Goal: Information Seeking & Learning: Find specific fact

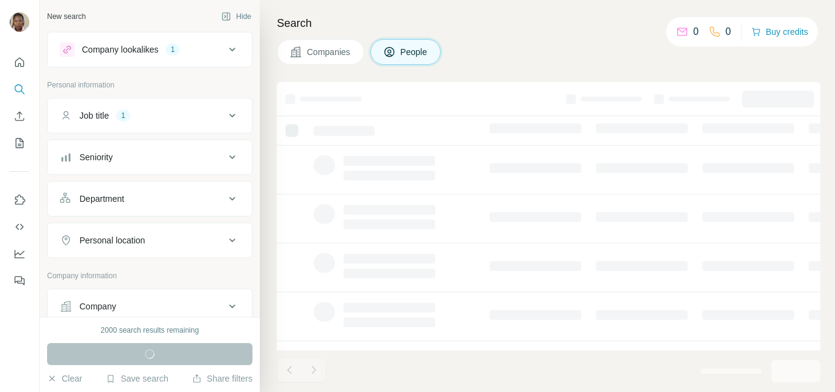
click at [200, 123] on button "Job title 1" at bounding box center [150, 115] width 204 height 29
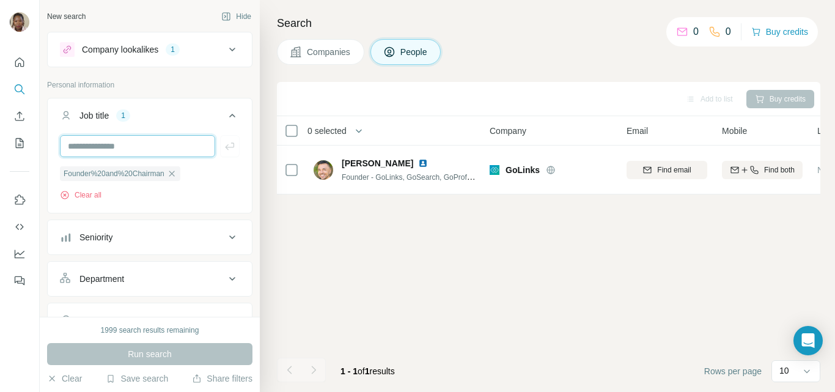
click at [86, 144] on input "text" at bounding box center [137, 146] width 155 height 22
type input "***"
click at [173, 178] on icon "button" at bounding box center [172, 174] width 10 height 10
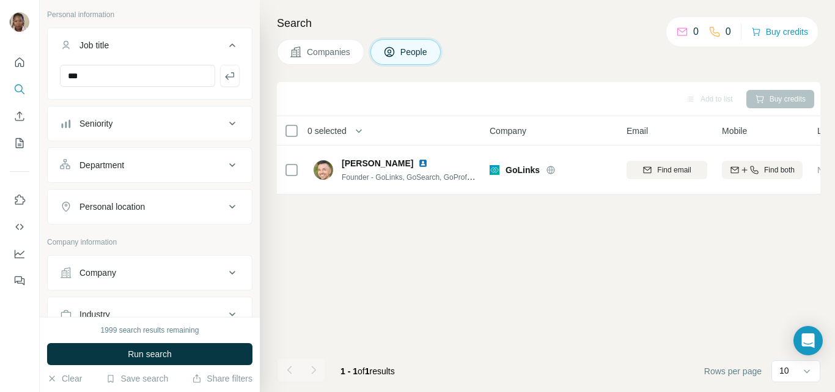
scroll to position [122, 0]
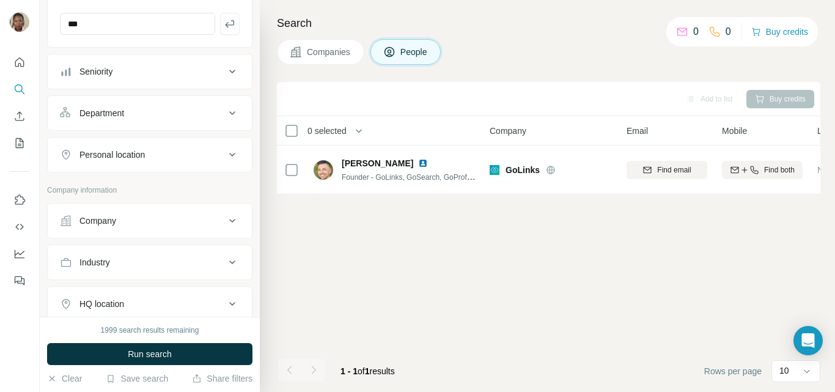
click at [189, 155] on div "Personal location" at bounding box center [142, 155] width 165 height 12
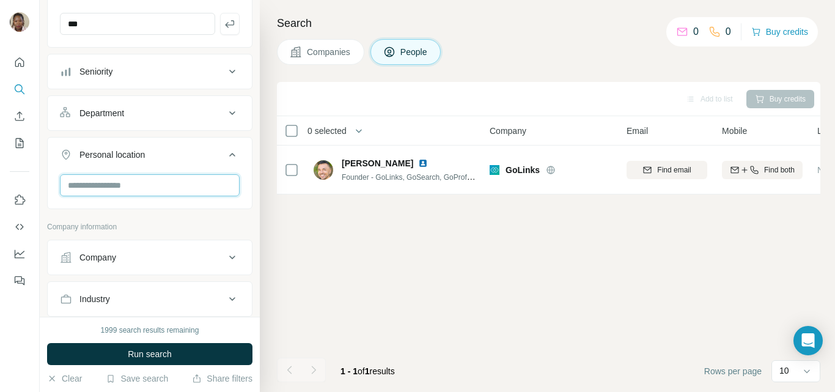
click at [153, 185] on input "text" at bounding box center [150, 185] width 180 height 22
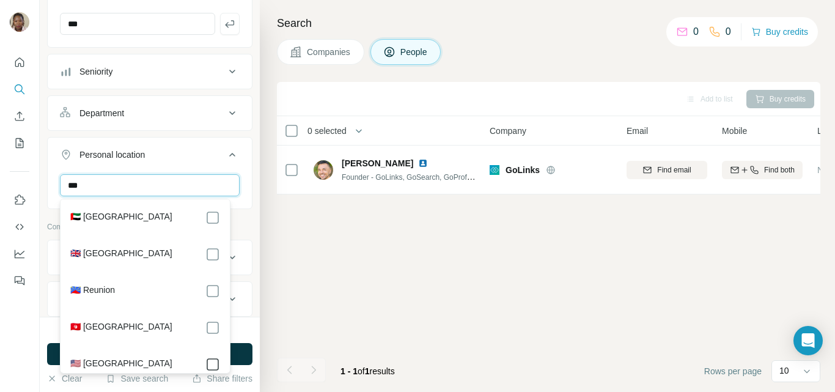
type input "***"
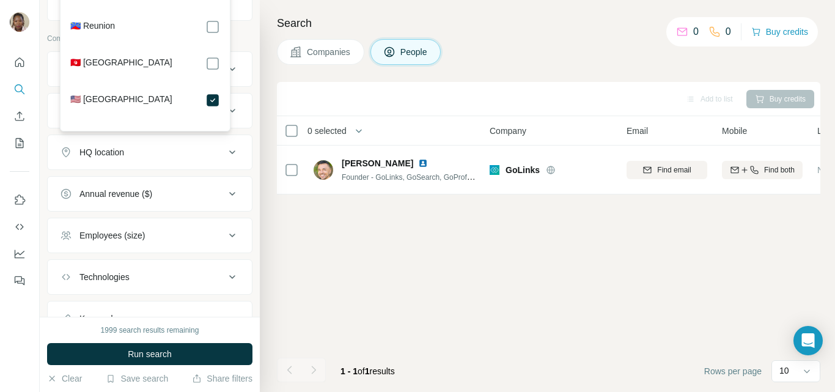
scroll to position [408, 0]
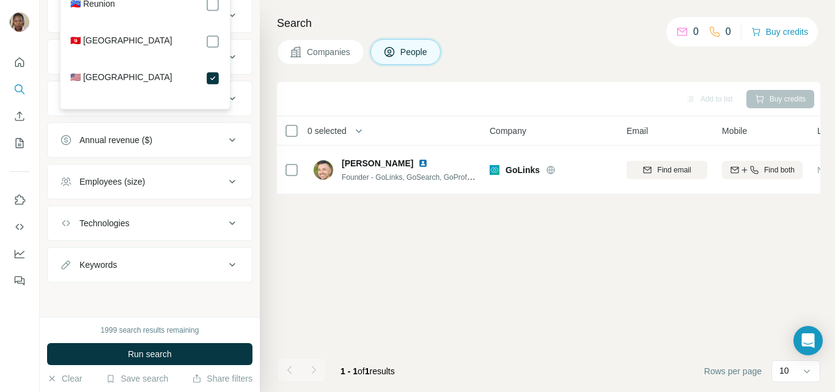
click at [129, 183] on div "Employees (size)" at bounding box center [111, 181] width 65 height 12
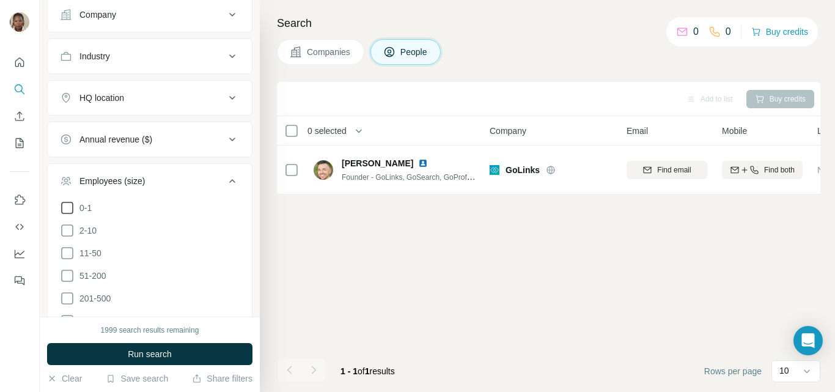
click at [69, 208] on icon at bounding box center [67, 207] width 15 height 15
click at [69, 225] on icon at bounding box center [67, 230] width 12 height 12
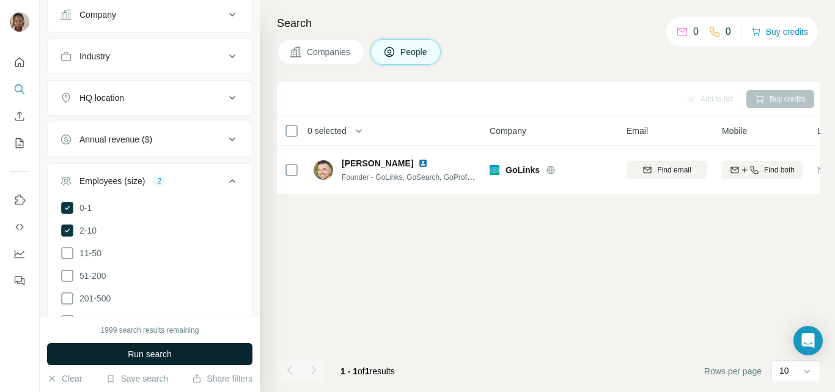
click at [150, 359] on span "Run search" at bounding box center [150, 354] width 44 height 12
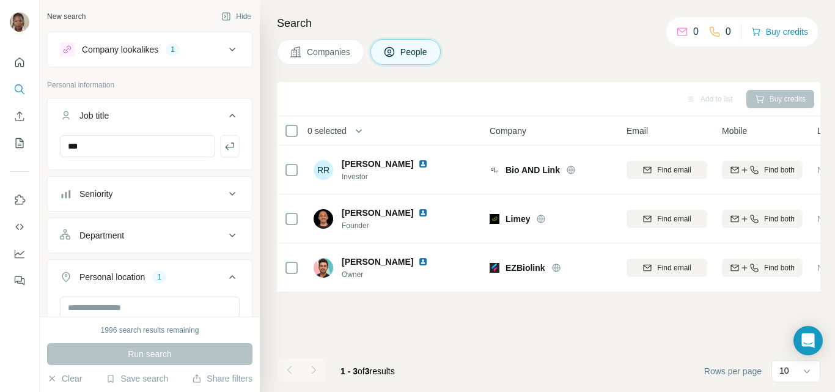
click at [177, 50] on div "1" at bounding box center [173, 49] width 14 height 11
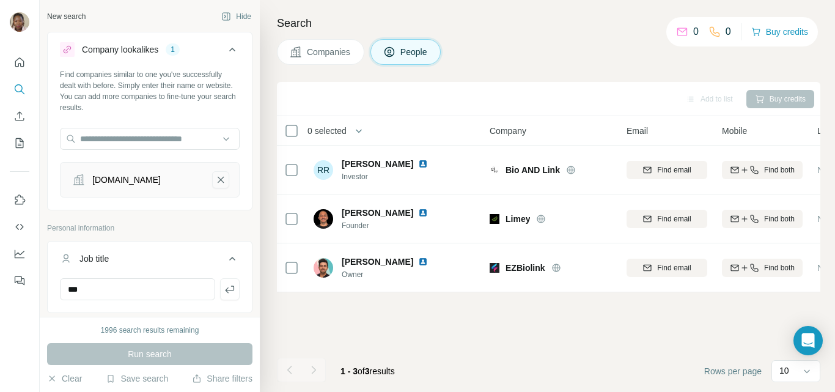
click at [215, 176] on icon "iu.coach-remove-button" at bounding box center [220, 180] width 11 height 12
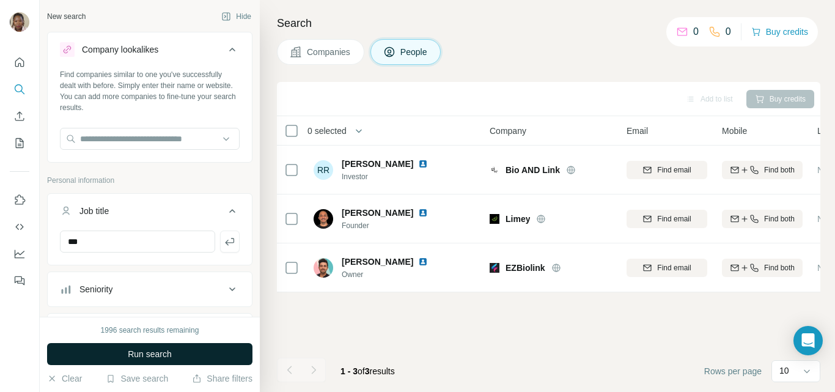
click at [178, 358] on button "Run search" at bounding box center [149, 354] width 205 height 22
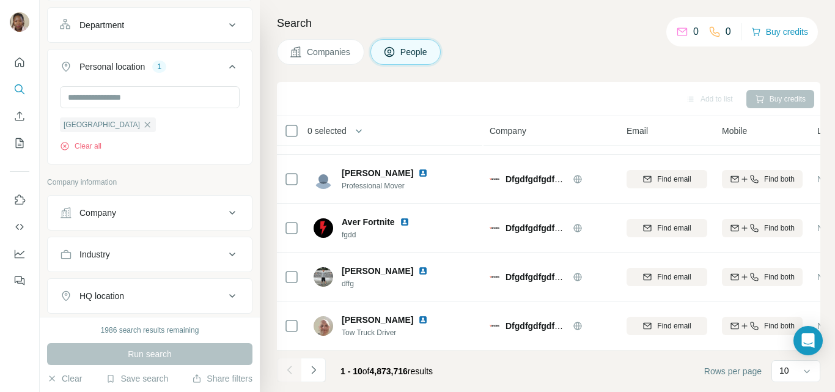
scroll to position [428, 0]
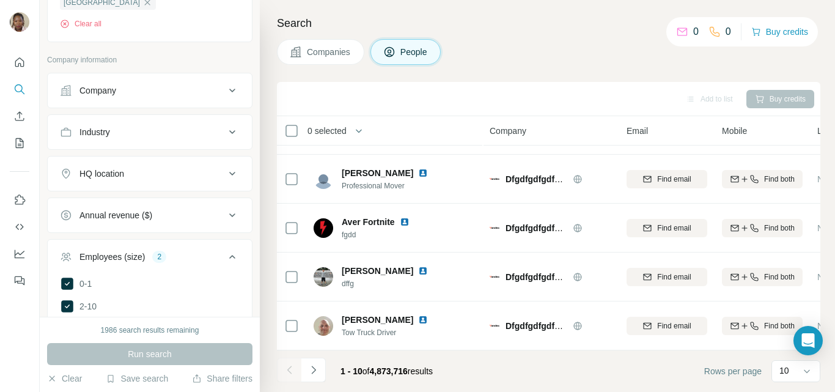
click at [138, 141] on button "Industry" at bounding box center [150, 131] width 204 height 29
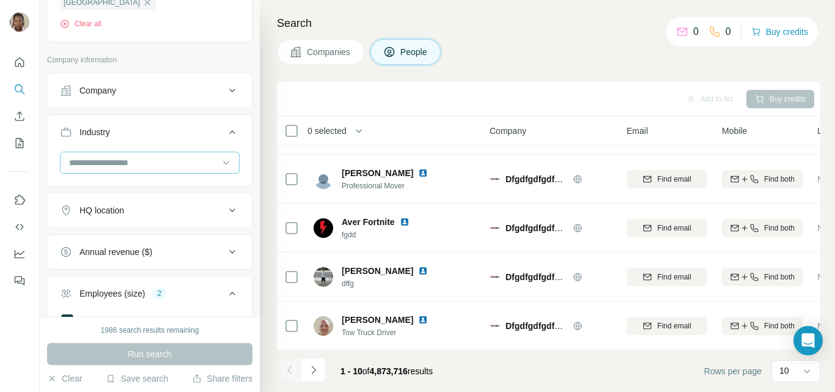
click at [114, 160] on input at bounding box center [143, 162] width 151 height 13
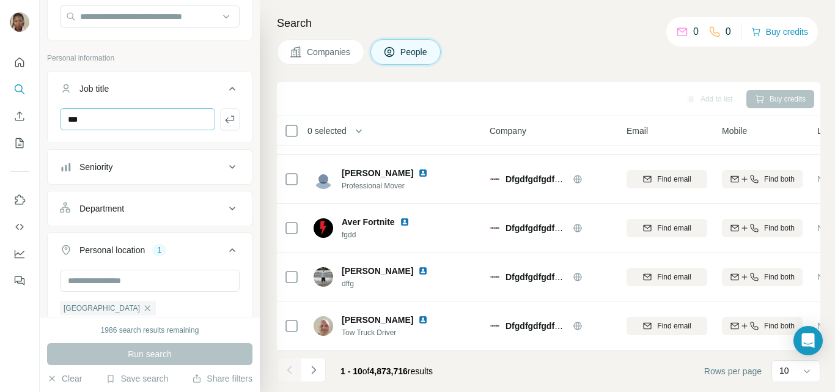
scroll to position [0, 0]
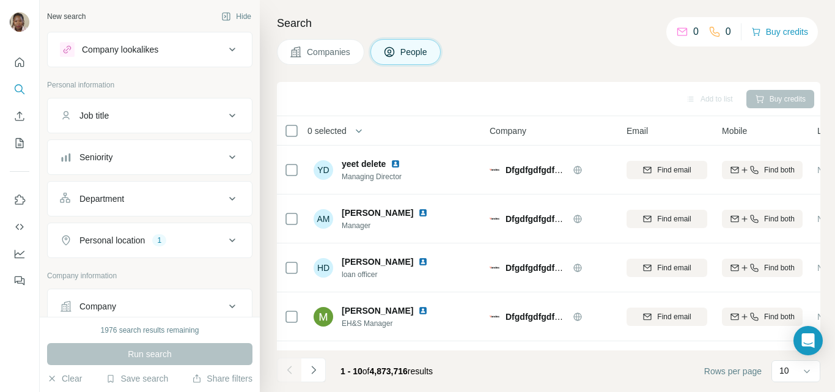
click at [147, 116] on div "Job title" at bounding box center [142, 115] width 165 height 12
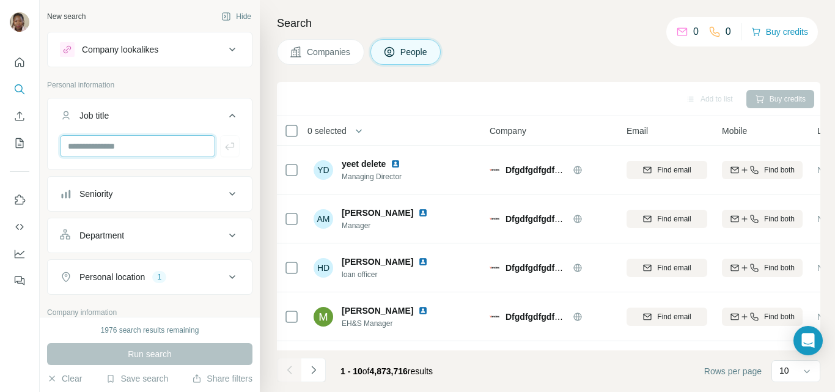
click at [101, 147] on input "text" at bounding box center [137, 146] width 155 height 22
type input "***"
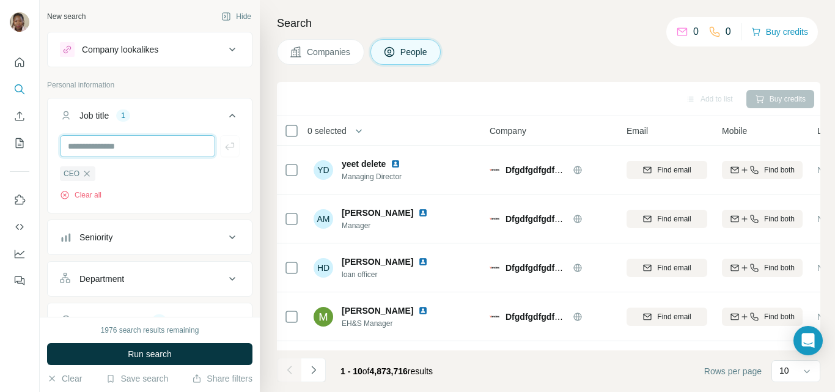
click at [101, 147] on input "text" at bounding box center [137, 146] width 155 height 22
type input "*******"
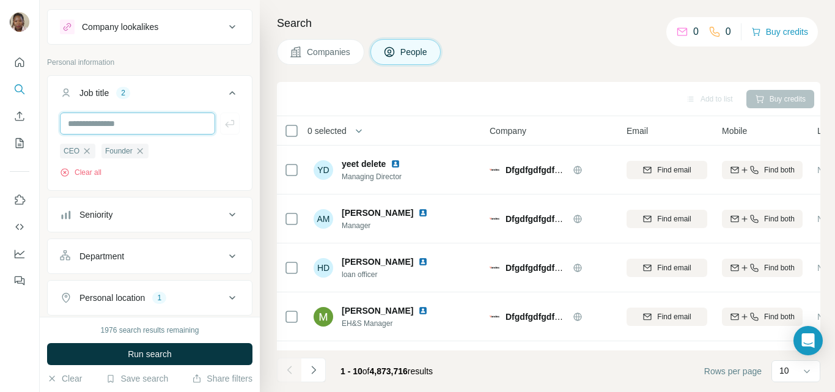
scroll to position [122, 0]
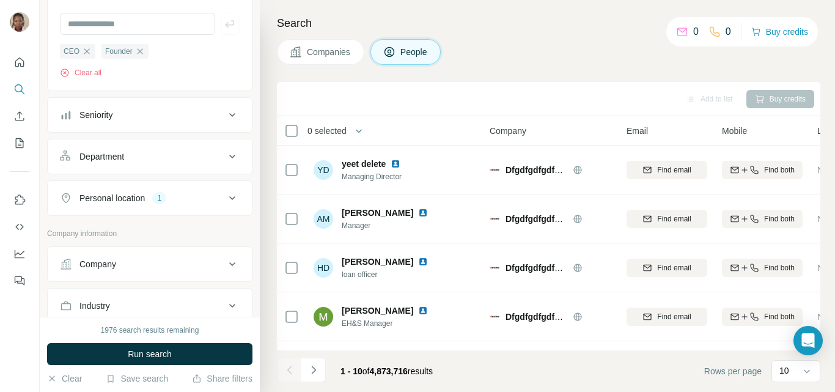
click at [202, 197] on div "Personal location 1" at bounding box center [142, 198] width 165 height 12
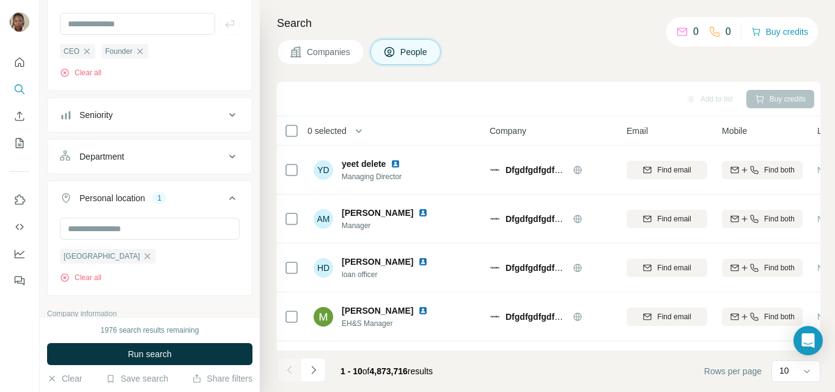
click at [179, 281] on div "United States Clear all" at bounding box center [150, 250] width 180 height 65
click at [164, 260] on div "United States Clear all" at bounding box center [150, 250] width 180 height 65
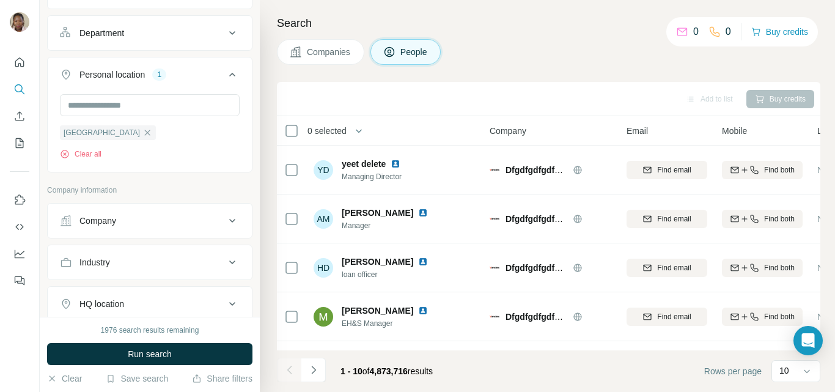
scroll to position [306, 0]
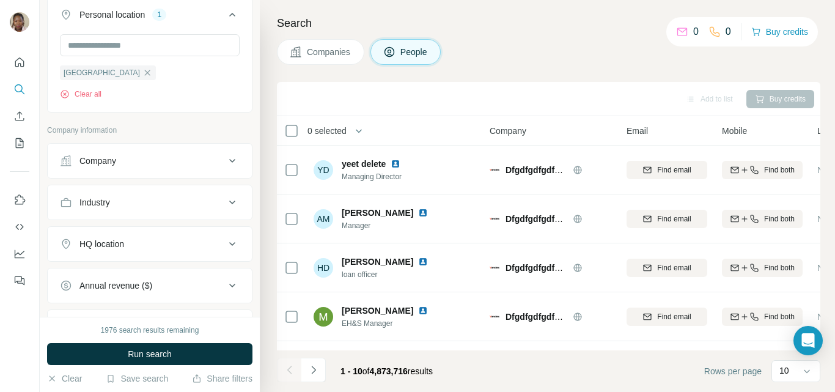
click at [158, 213] on button "Industry" at bounding box center [150, 202] width 204 height 29
click at [150, 232] on input at bounding box center [143, 232] width 151 height 13
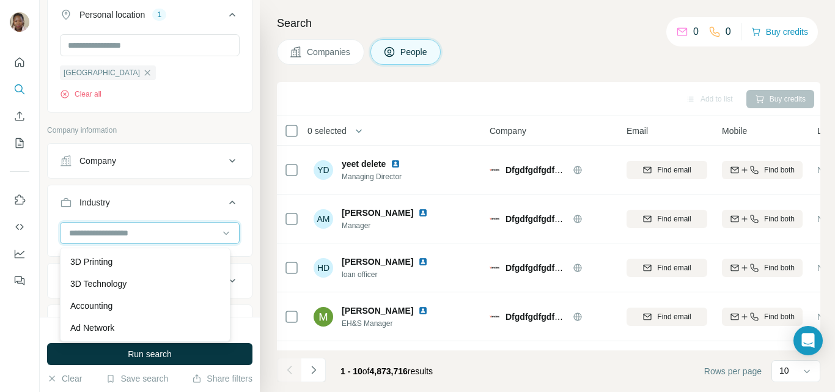
scroll to position [244, 0]
click at [315, 94] on div "Add to list Buy credits" at bounding box center [548, 98] width 531 height 21
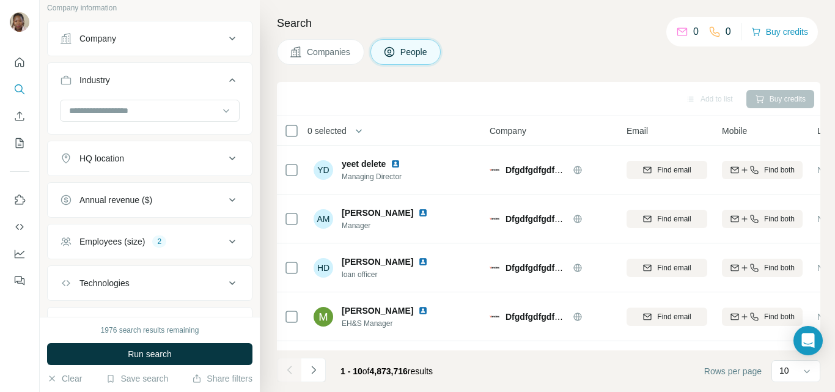
scroll to position [489, 0]
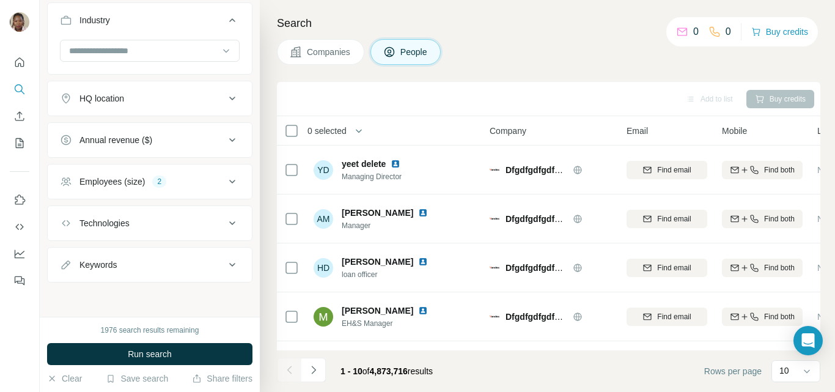
click at [144, 262] on div "Keywords" at bounding box center [142, 265] width 165 height 12
click at [106, 300] on input "text" at bounding box center [137, 294] width 155 height 22
type input "*****"
click at [158, 359] on span "Run search" at bounding box center [150, 354] width 44 height 12
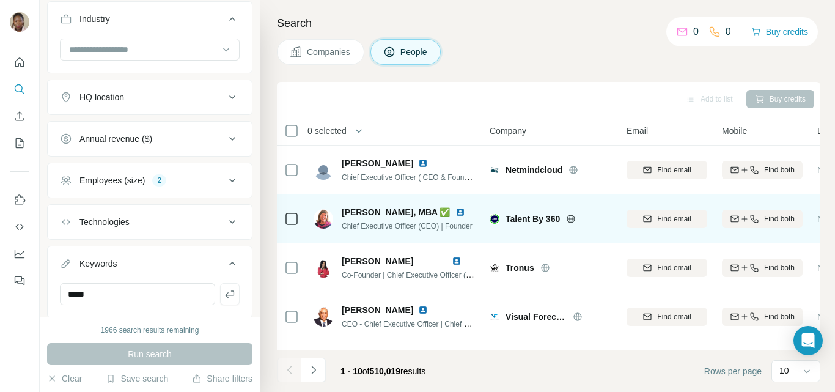
click at [455, 210] on img at bounding box center [460, 212] width 10 height 10
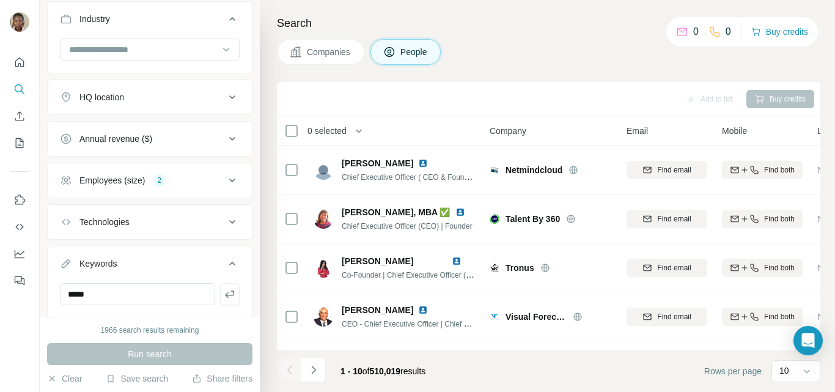
scroll to position [526, 0]
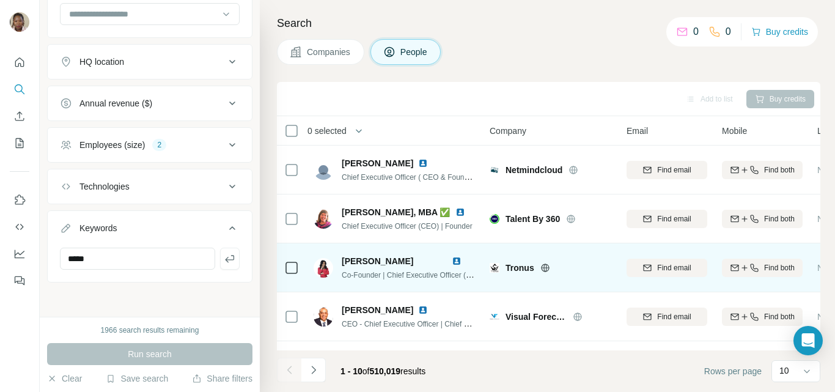
click at [455, 259] on img at bounding box center [457, 261] width 10 height 10
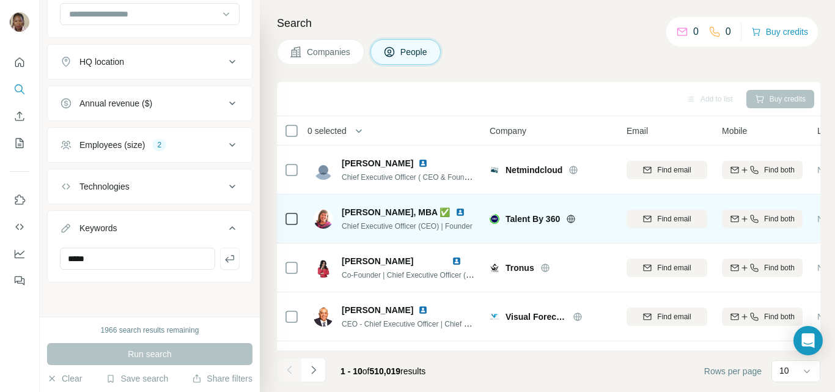
click at [384, 216] on span "[PERSON_NAME], MBA ✅" at bounding box center [396, 212] width 109 height 12
click at [455, 210] on img at bounding box center [460, 212] width 10 height 10
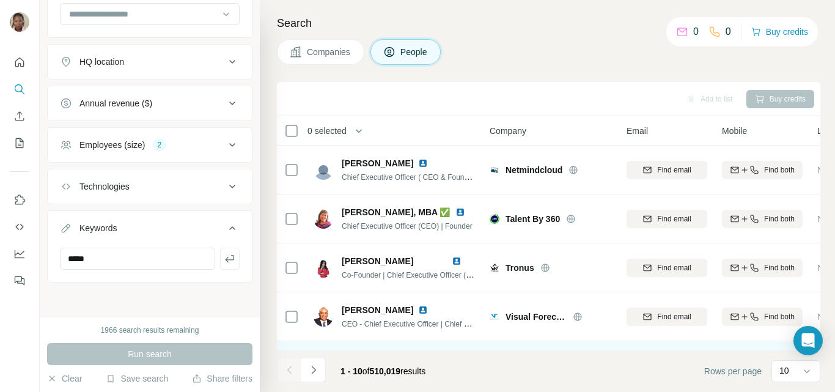
scroll to position [122, 0]
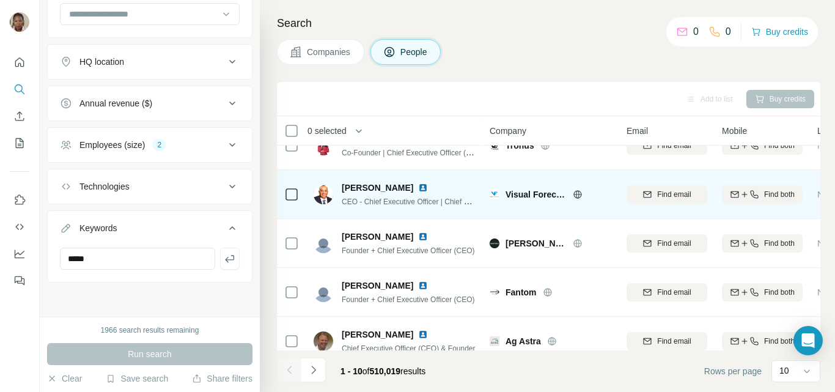
click at [418, 186] on img at bounding box center [423, 188] width 10 height 10
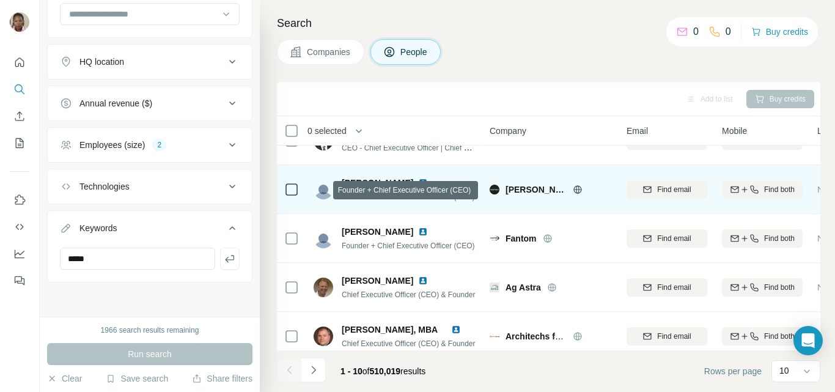
scroll to position [183, 0]
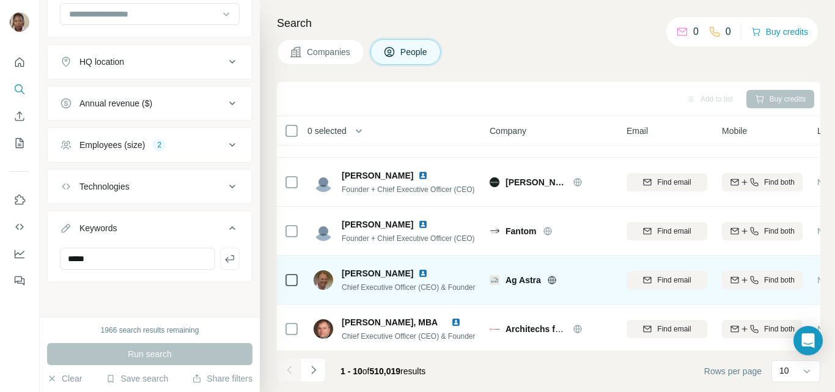
click at [418, 272] on img at bounding box center [423, 273] width 10 height 10
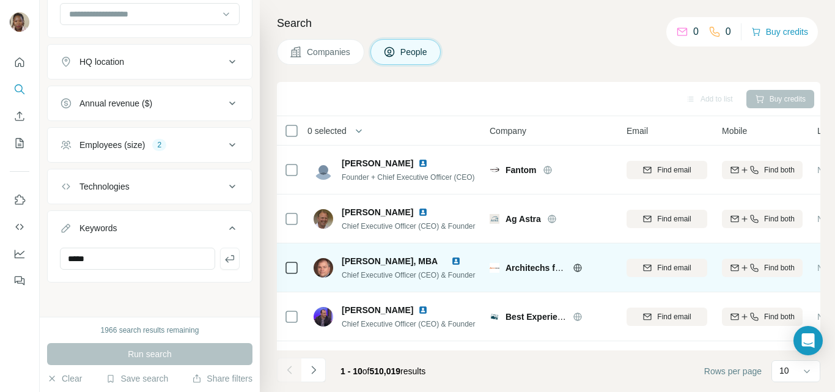
click at [455, 259] on img at bounding box center [456, 261] width 10 height 10
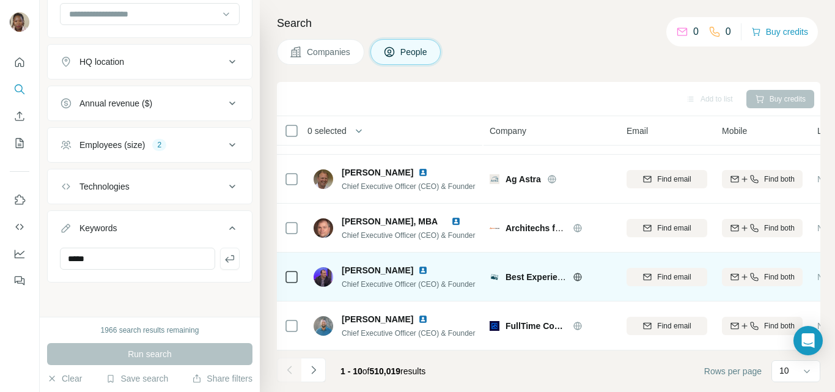
click at [428, 265] on img at bounding box center [423, 270] width 10 height 10
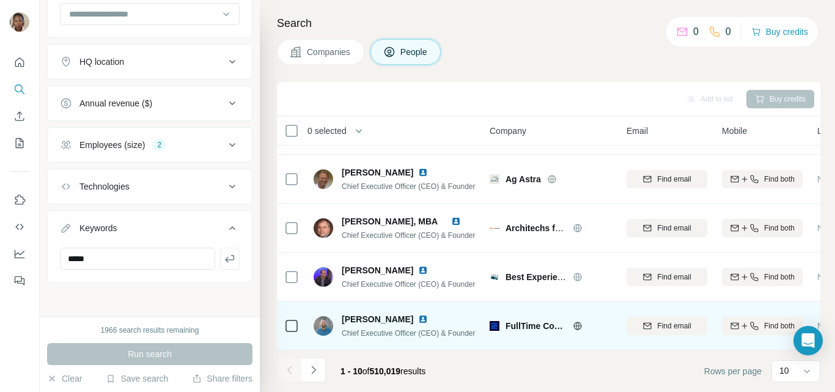
click at [418, 315] on img at bounding box center [423, 319] width 10 height 10
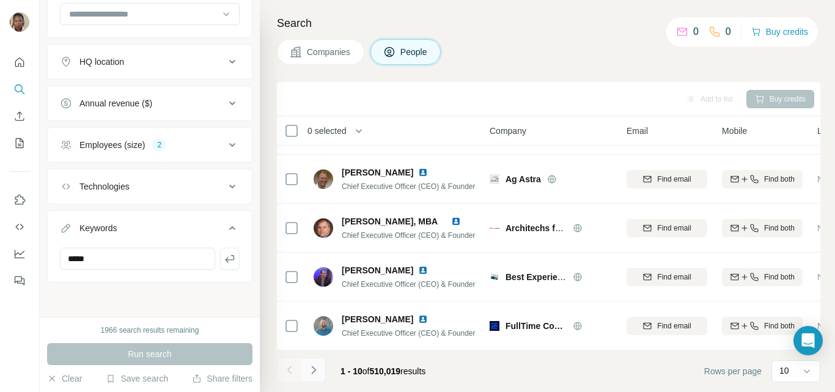
click at [312, 370] on icon "Navigate to next page" at bounding box center [313, 370] width 12 height 12
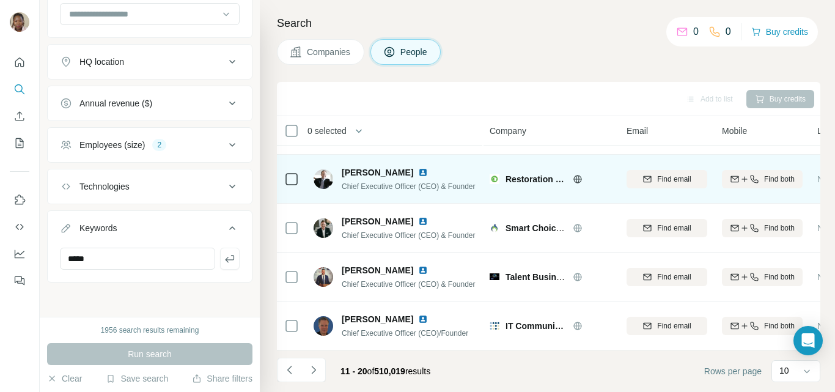
click at [418, 167] on img at bounding box center [423, 172] width 10 height 10
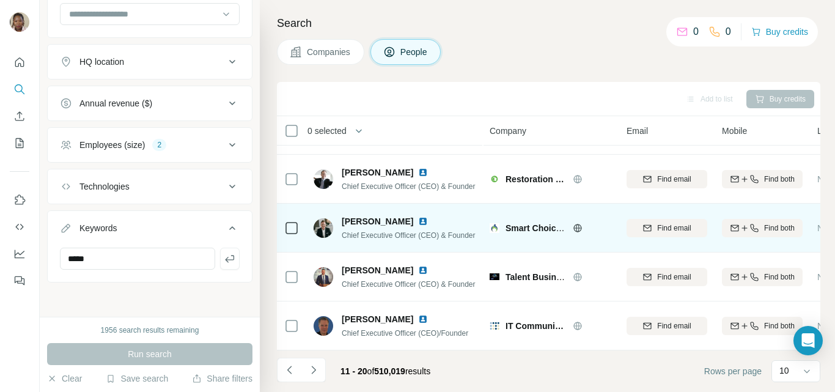
click at [418, 216] on img at bounding box center [423, 221] width 10 height 10
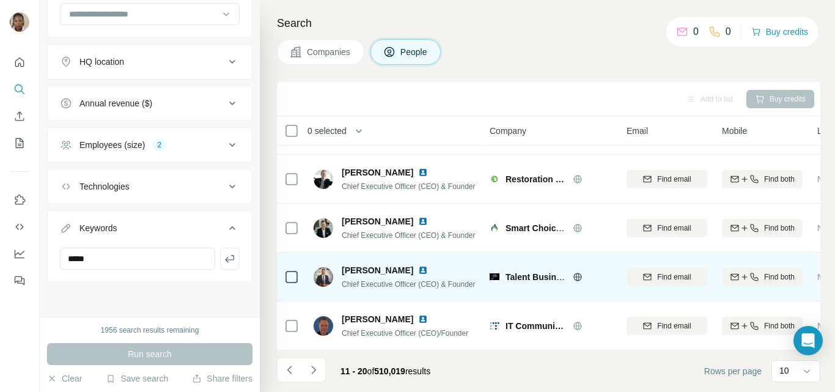
click at [418, 265] on img at bounding box center [423, 270] width 10 height 10
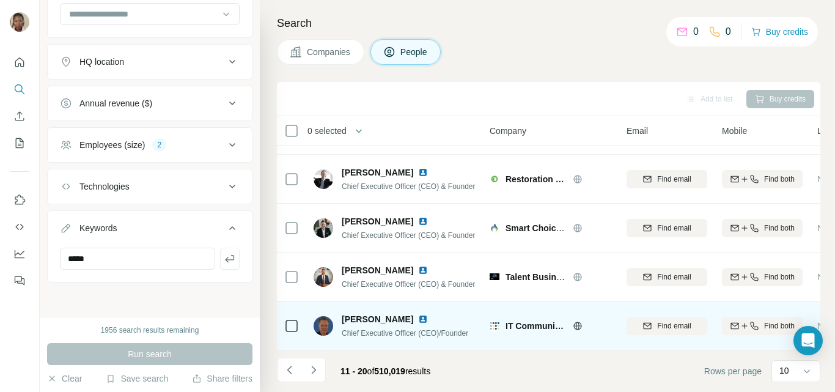
click at [418, 314] on img at bounding box center [423, 319] width 10 height 10
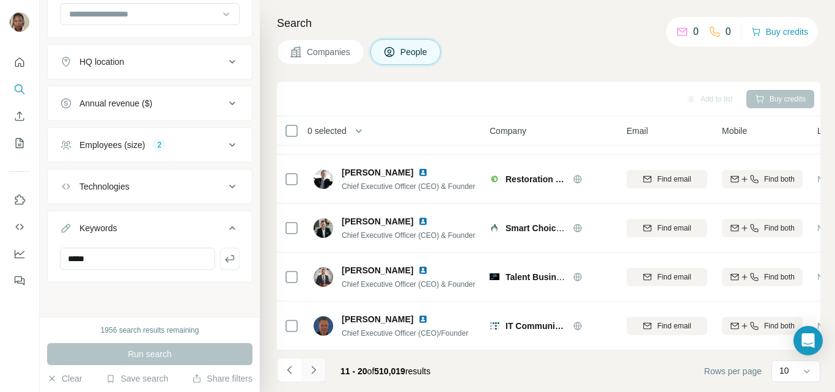
click at [314, 371] on icon "Navigate to next page" at bounding box center [313, 369] width 4 height 8
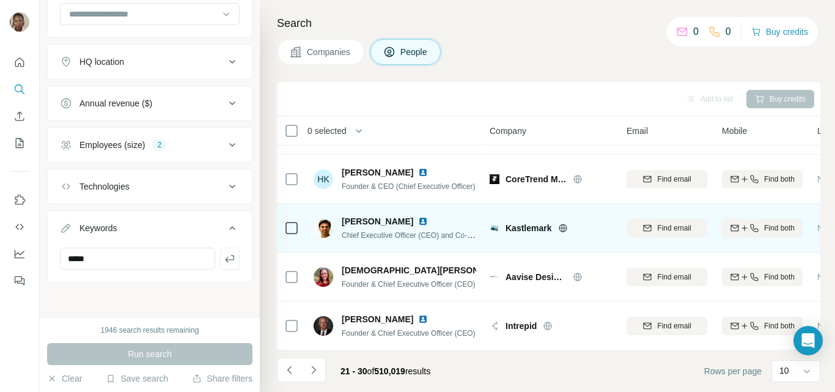
click at [418, 216] on img at bounding box center [423, 221] width 10 height 10
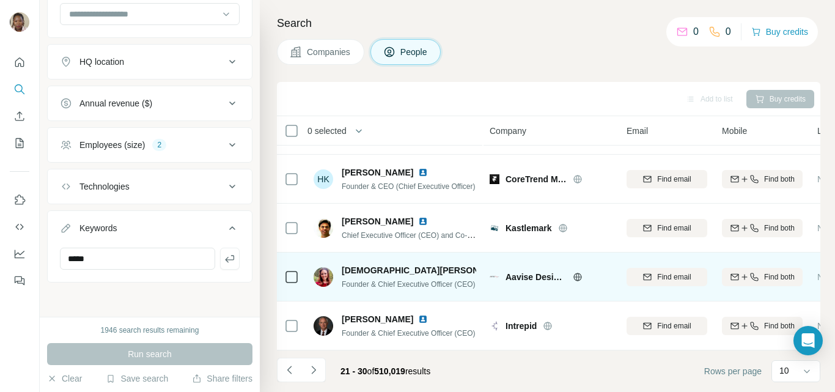
click at [516, 265] on img at bounding box center [521, 270] width 10 height 10
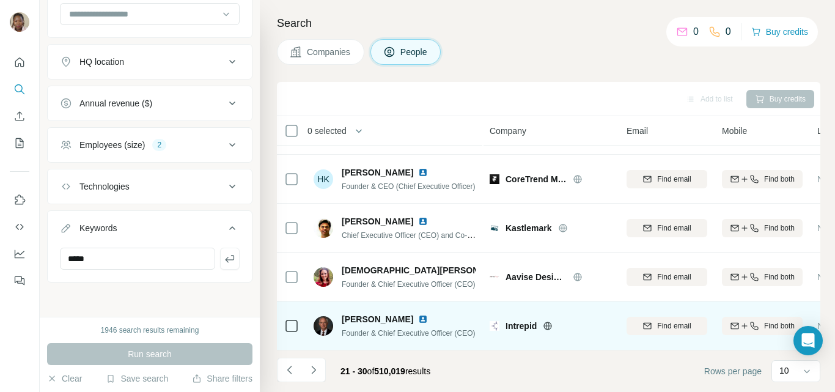
click at [418, 314] on img at bounding box center [423, 319] width 10 height 10
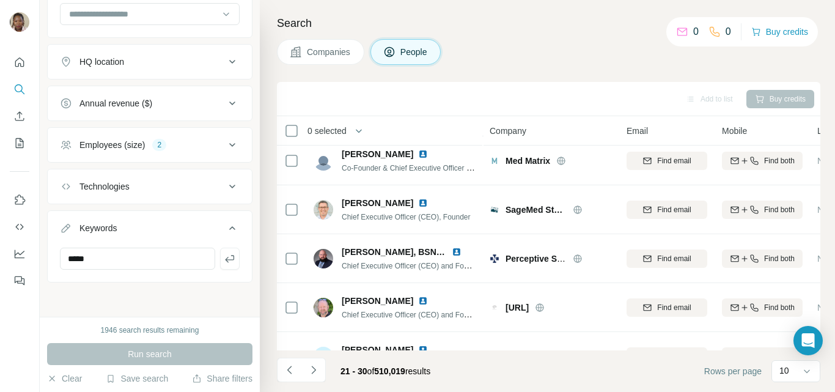
scroll to position [0, 0]
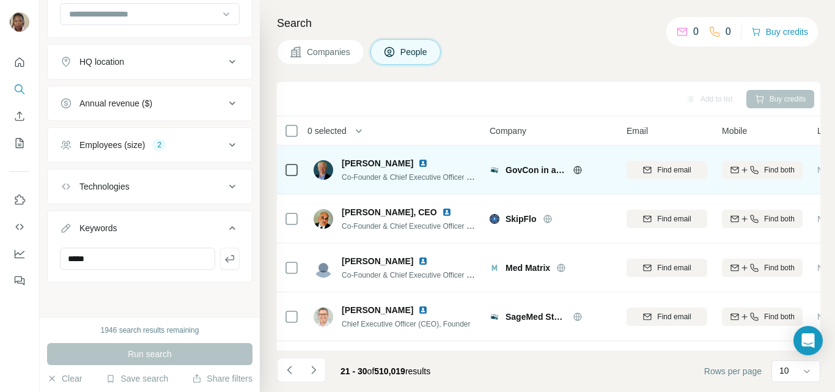
click at [418, 160] on img at bounding box center [423, 163] width 10 height 10
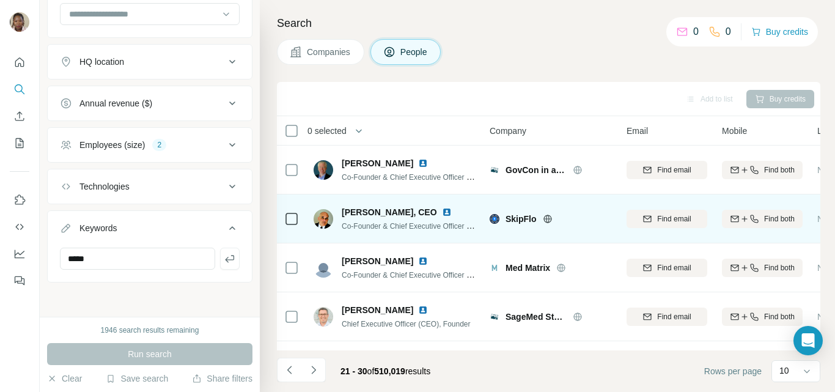
click at [442, 211] on img at bounding box center [447, 212] width 10 height 10
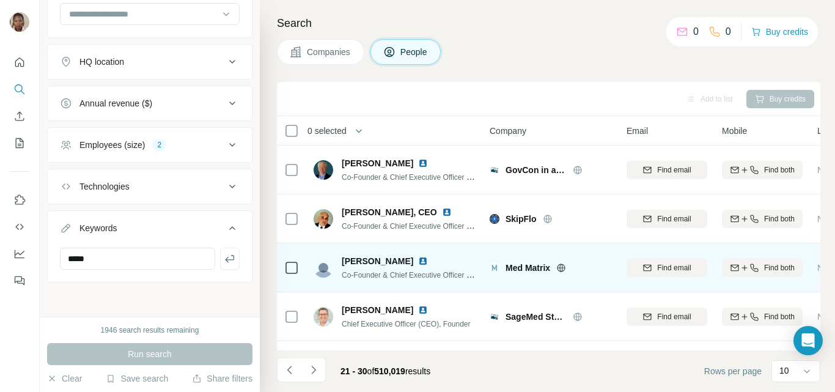
scroll to position [61, 0]
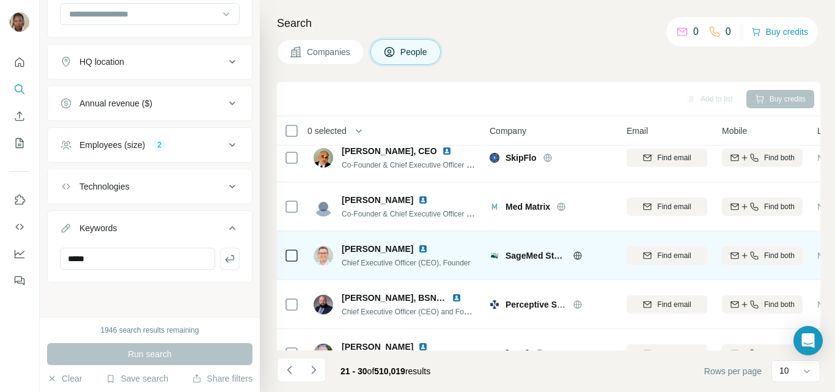
click at [428, 247] on img at bounding box center [423, 249] width 10 height 10
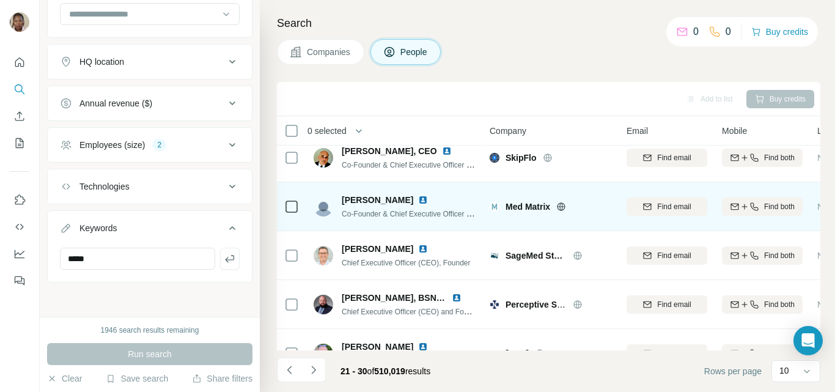
scroll to position [122, 0]
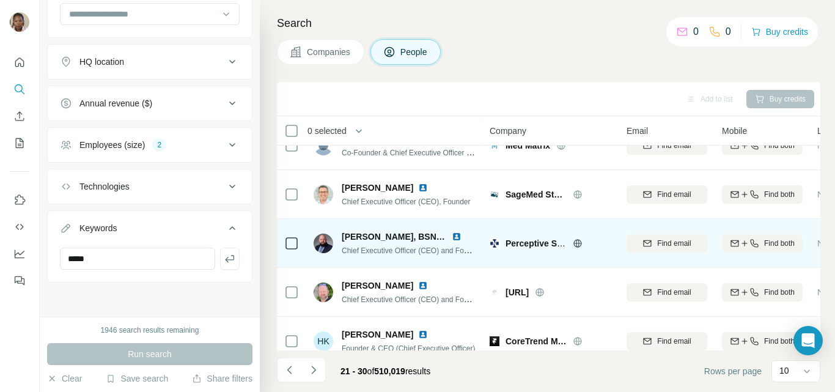
click at [456, 235] on img at bounding box center [457, 237] width 10 height 10
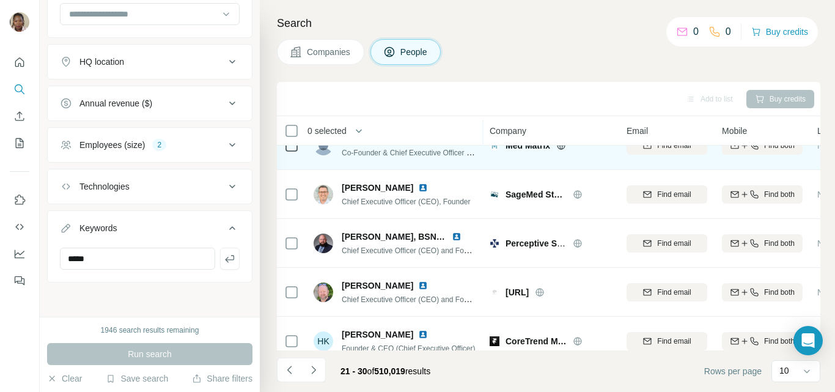
scroll to position [0, 0]
